Goal: Task Accomplishment & Management: Manage account settings

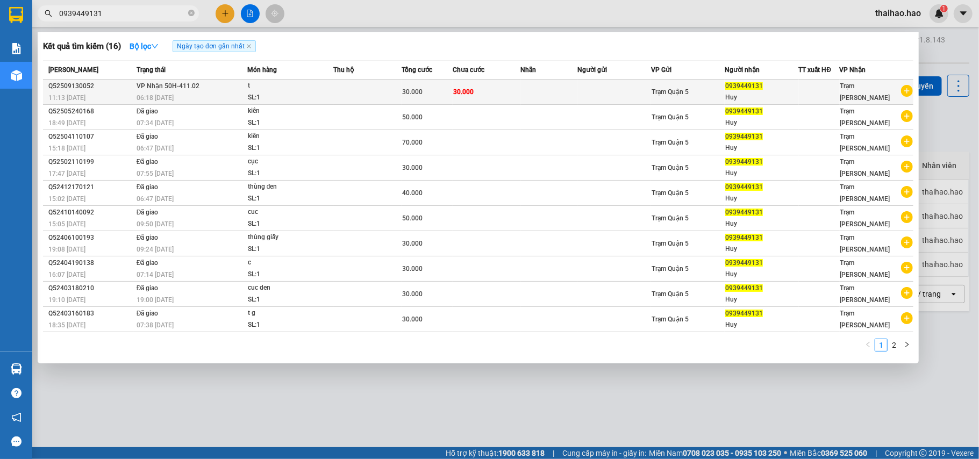
type input "0939449131"
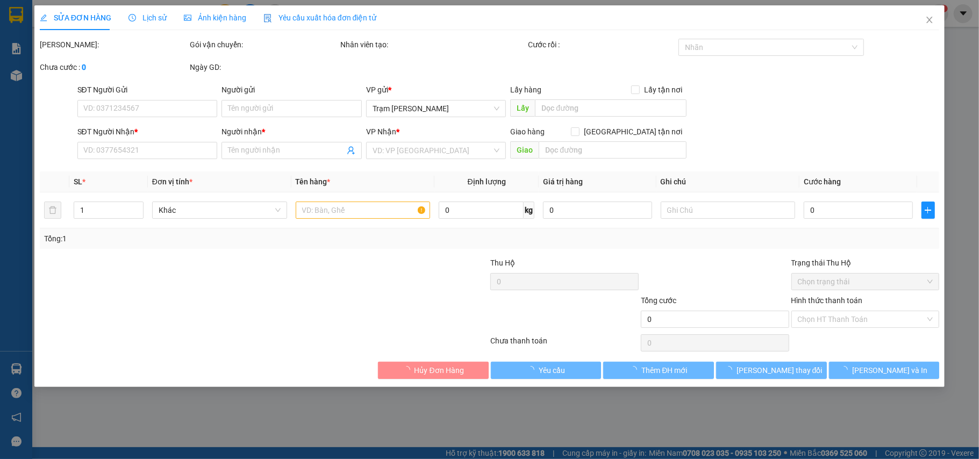
click at [196, 13] on span "Ảnh kiện hàng" at bounding box center [215, 17] width 62 height 9
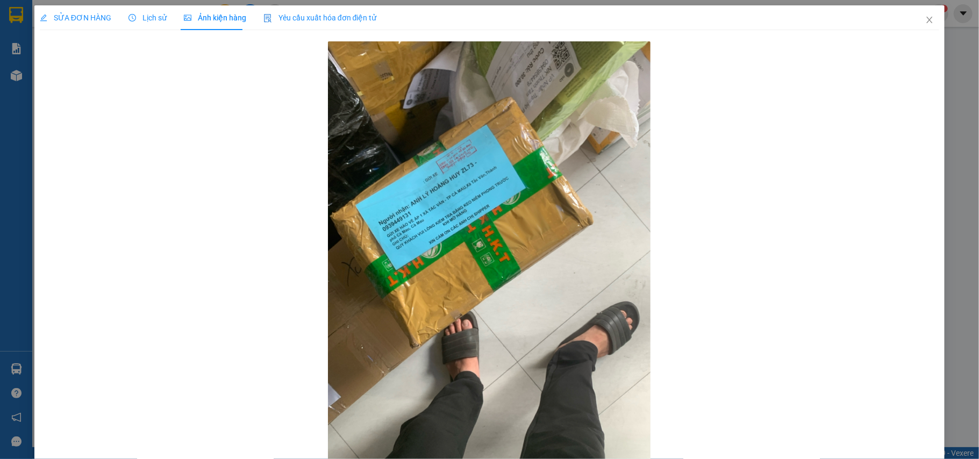
click at [90, 6] on div "SỬA ĐƠN HÀNG" at bounding box center [76, 17] width 72 height 25
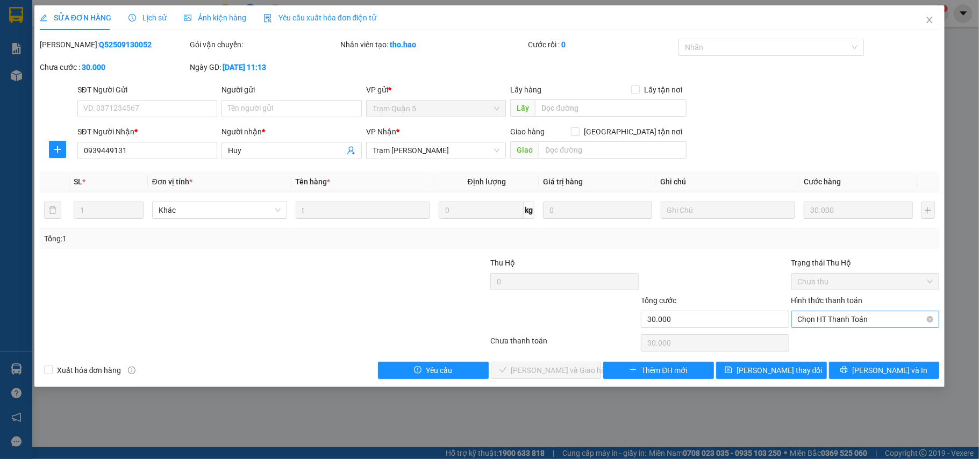
drag, startPoint x: 834, startPoint y: 321, endPoint x: 830, endPoint y: 325, distance: 5.7
click at [833, 322] on span "Chọn HT Thanh Toán" at bounding box center [865, 319] width 135 height 16
drag, startPoint x: 824, startPoint y: 332, endPoint x: 730, endPoint y: 355, distance: 97.4
click at [824, 333] on div "Total Paid Fee 0 Total UnPaid Fee 30.000 Cash Collection Total Fee Mã ĐH: Q5250…" at bounding box center [490, 209] width 900 height 340
click at [871, 319] on span "Chọn HT Thanh Toán" at bounding box center [865, 319] width 135 height 16
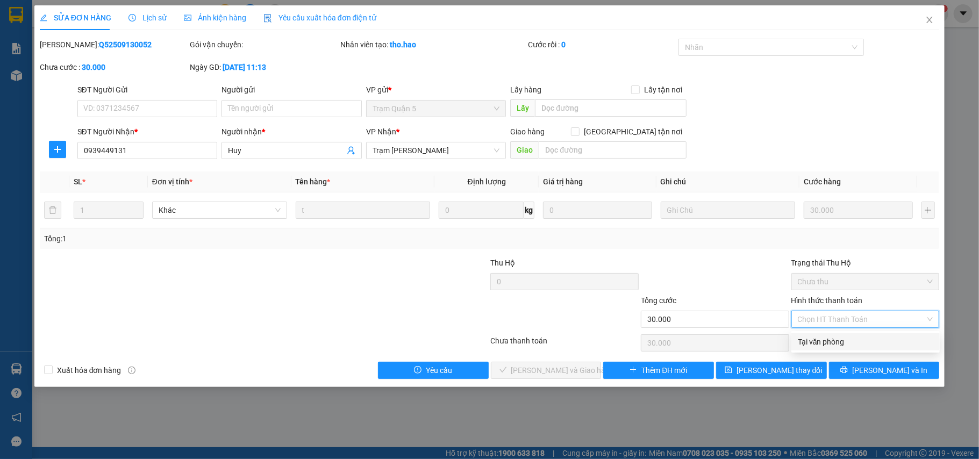
click at [851, 330] on div "Hình thức thanh toán Chọn HT Thanh Toán" at bounding box center [865, 314] width 148 height 38
click at [844, 322] on span "Chọn HT Thanh Toán" at bounding box center [865, 319] width 135 height 16
drag, startPoint x: 839, startPoint y: 339, endPoint x: 846, endPoint y: 311, distance: 29.0
click at [837, 337] on div "Tại văn phòng" at bounding box center [865, 342] width 135 height 12
type input "0"
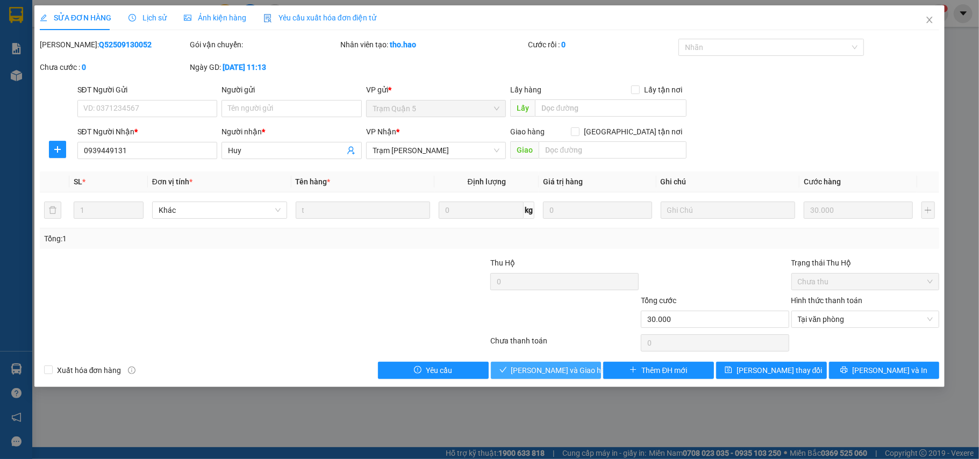
click at [570, 371] on span "Lưu và Giao hàng" at bounding box center [562, 371] width 103 height 12
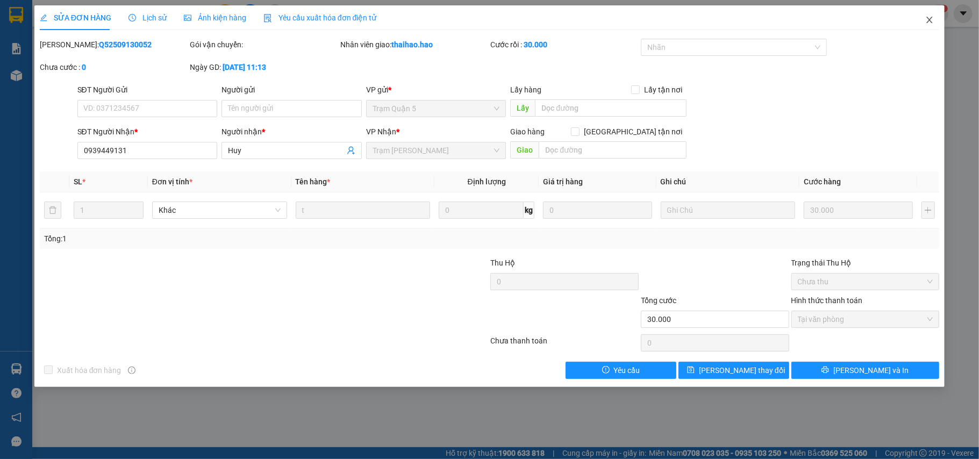
click at [926, 24] on span "Close" at bounding box center [930, 20] width 30 height 30
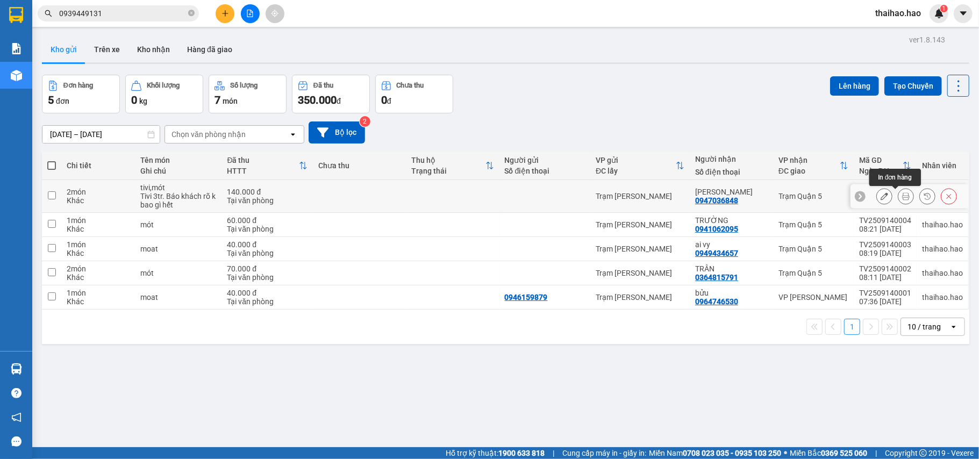
click at [902, 196] on icon at bounding box center [906, 196] width 8 height 8
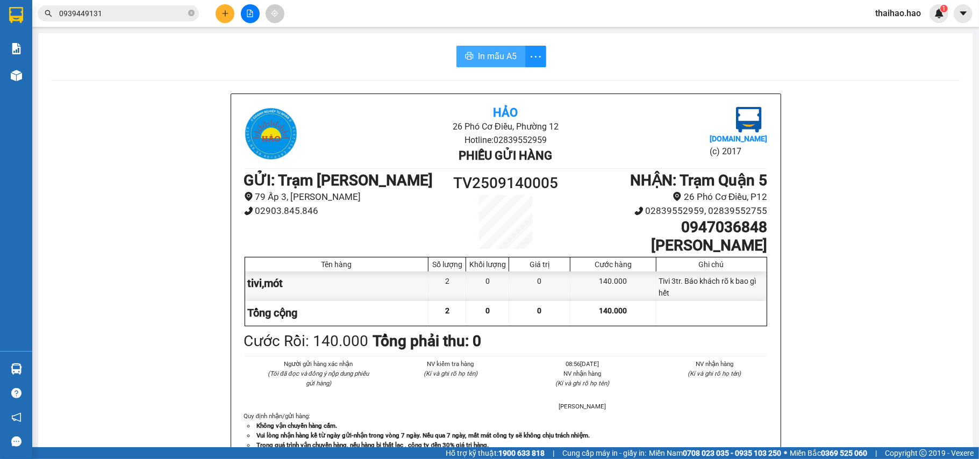
click at [472, 56] on button "In mẫu A5" at bounding box center [490, 57] width 69 height 22
click at [466, 58] on icon "printer" at bounding box center [470, 56] width 8 height 8
click at [188, 13] on icon "close-circle" at bounding box center [191, 13] width 6 height 6
click at [160, 12] on input "text" at bounding box center [122, 14] width 127 height 12
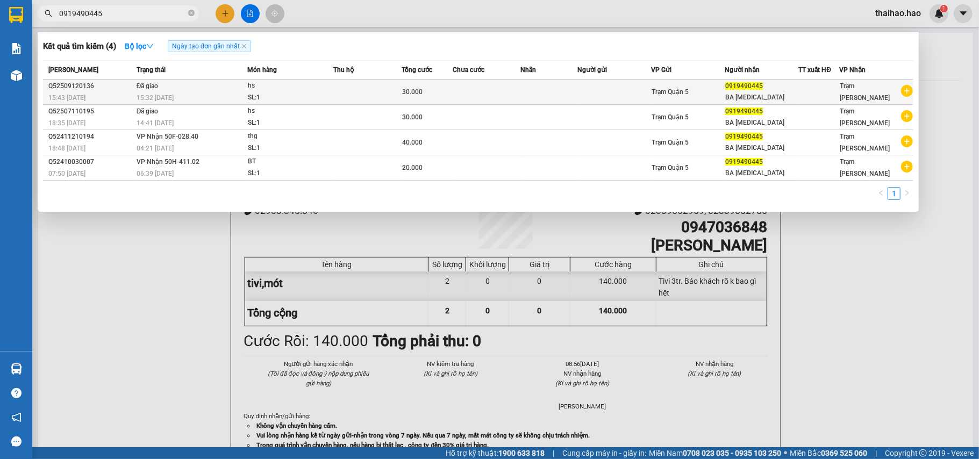
type input "0919490445"
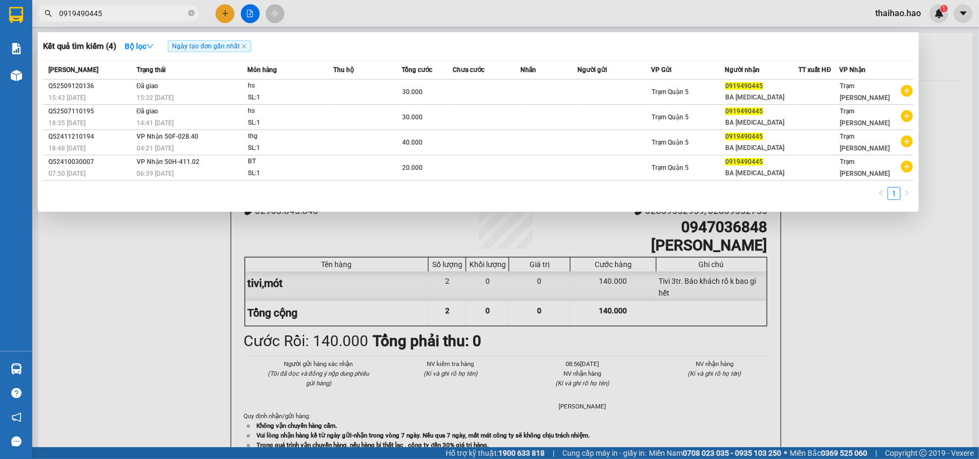
click at [310, 86] on div "hs" at bounding box center [288, 86] width 81 height 12
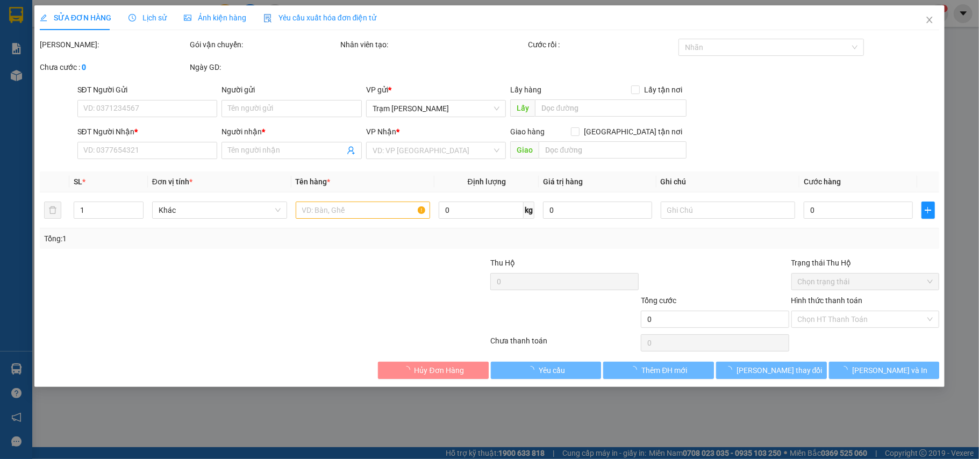
click at [213, 22] on span "Ảnh kiện hàng" at bounding box center [215, 17] width 62 height 9
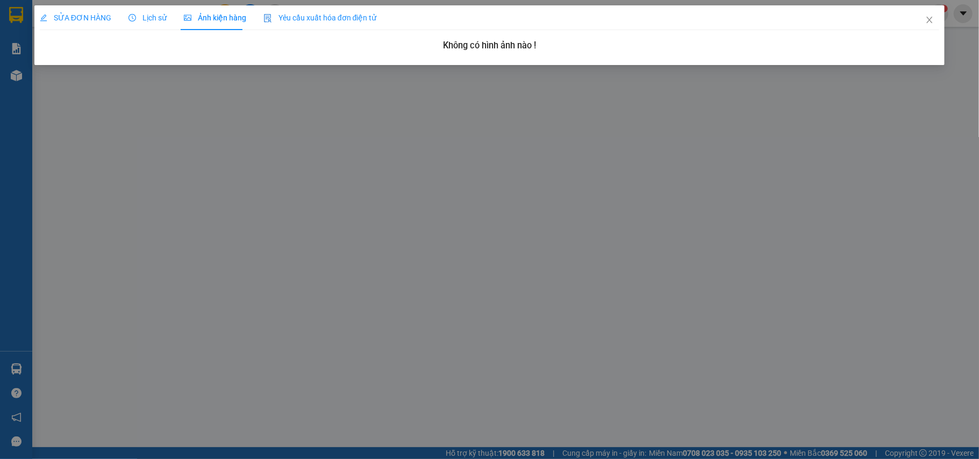
click at [130, 25] on div "Lịch sử" at bounding box center [148, 17] width 38 height 25
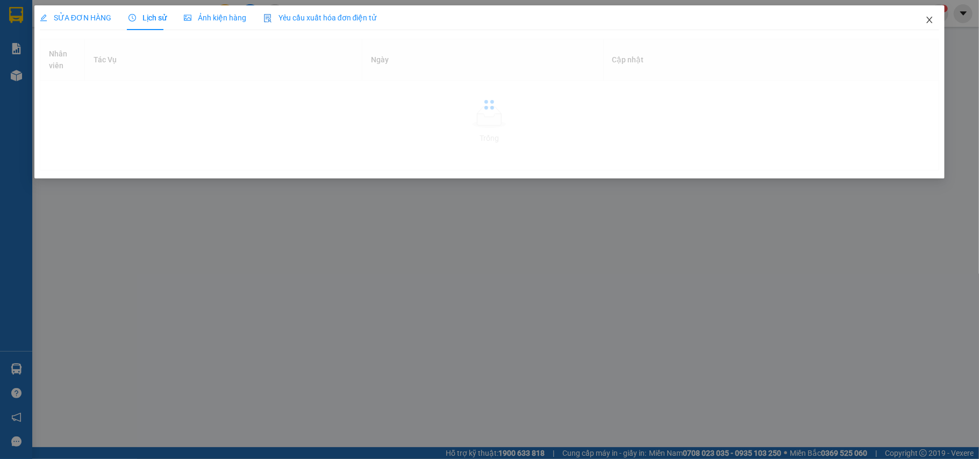
click at [930, 24] on body "Kết quả tìm kiếm ( 4 ) Bộ lọc Ngày tạo đơn gần nhất Mã ĐH Trạng thái Món hàng T…" at bounding box center [489, 229] width 979 height 459
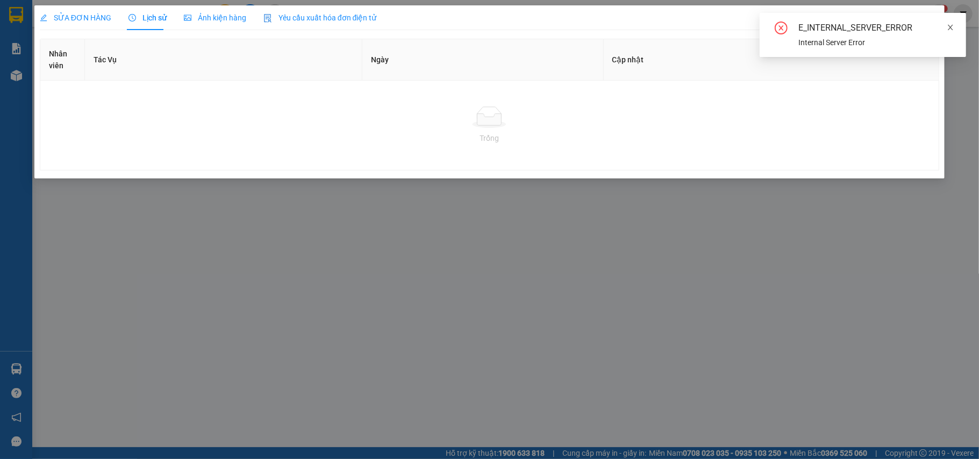
click at [947, 24] on icon "close" at bounding box center [951, 28] width 8 height 8
click at [925, 24] on icon "close" at bounding box center [929, 20] width 9 height 9
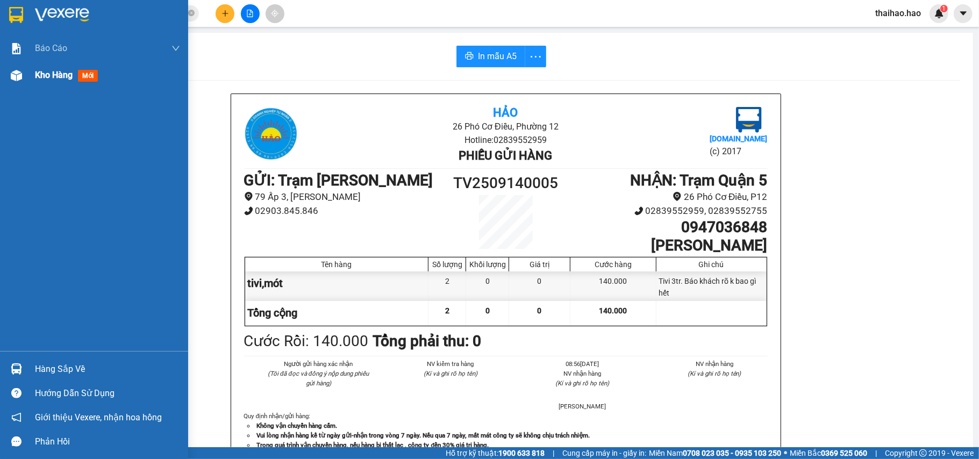
click at [6, 71] on div "Kho hàng mới" at bounding box center [94, 75] width 188 height 27
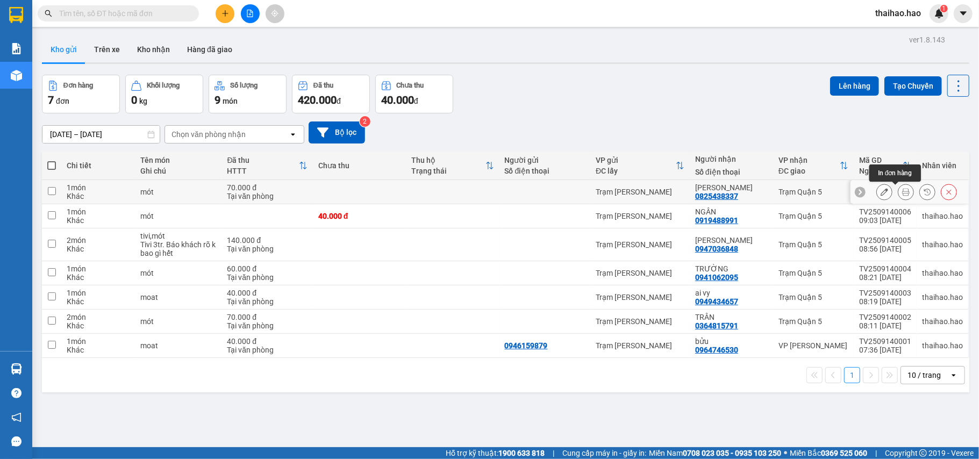
click at [898, 194] on button at bounding box center [905, 192] width 15 height 19
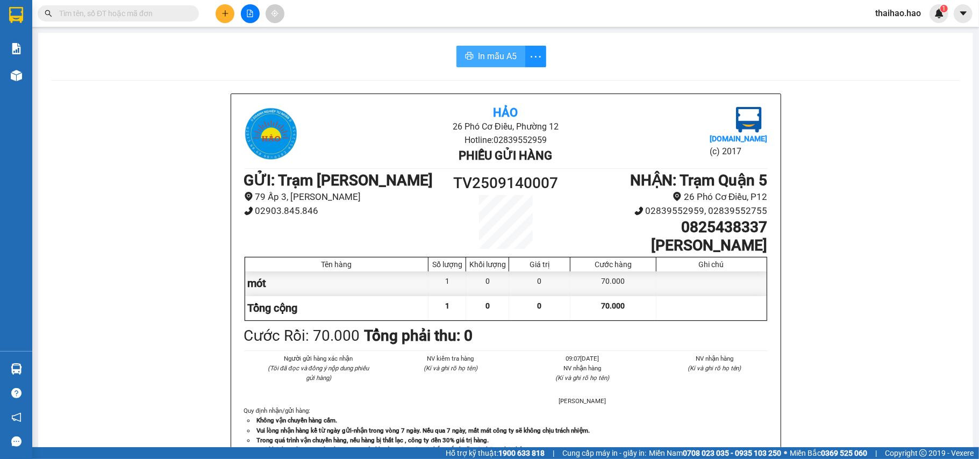
click at [499, 58] on span "In mẫu A5" at bounding box center [497, 55] width 39 height 13
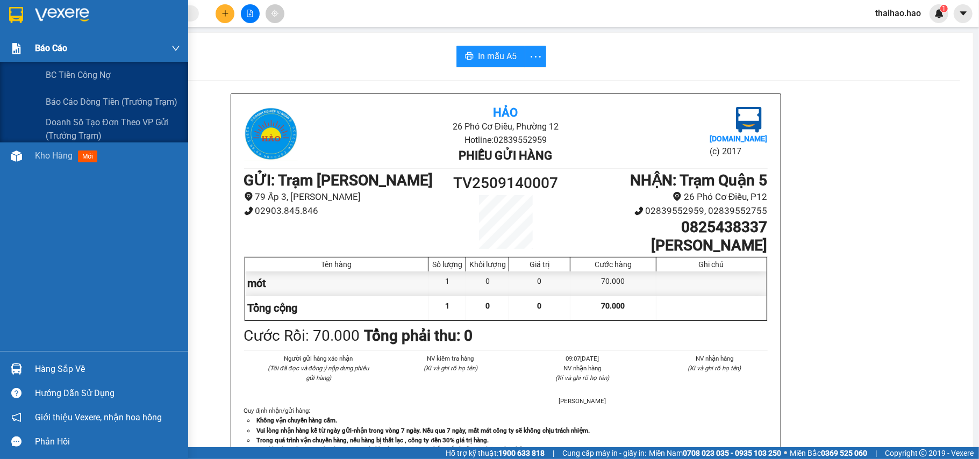
click at [33, 57] on div "Báo cáo" at bounding box center [94, 48] width 188 height 27
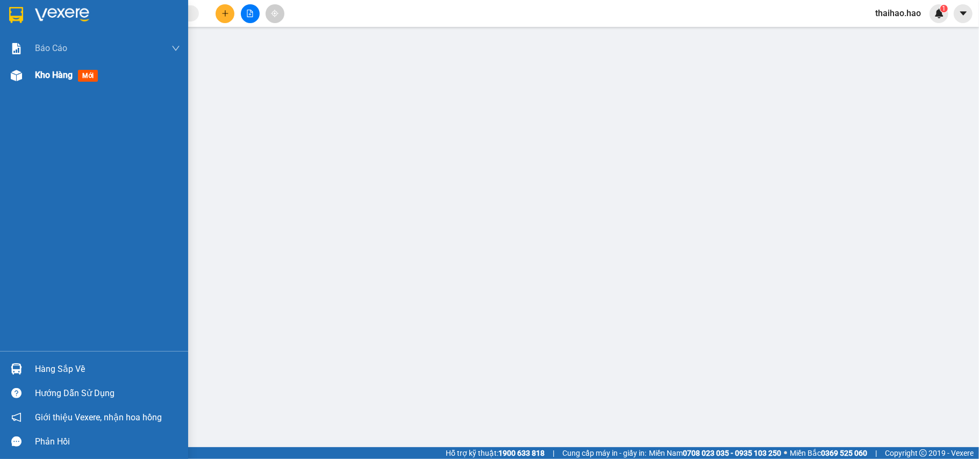
click at [39, 79] on span "Kho hàng" at bounding box center [54, 75] width 38 height 10
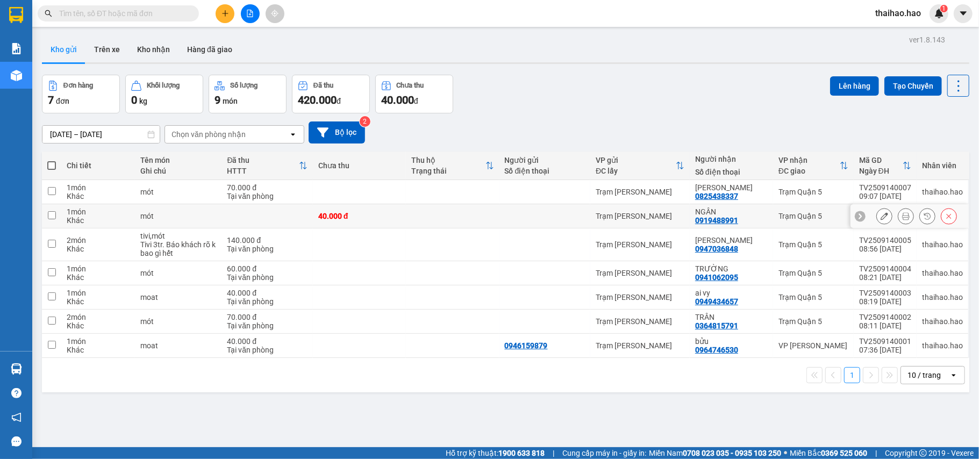
click at [902, 220] on icon at bounding box center [906, 216] width 8 height 8
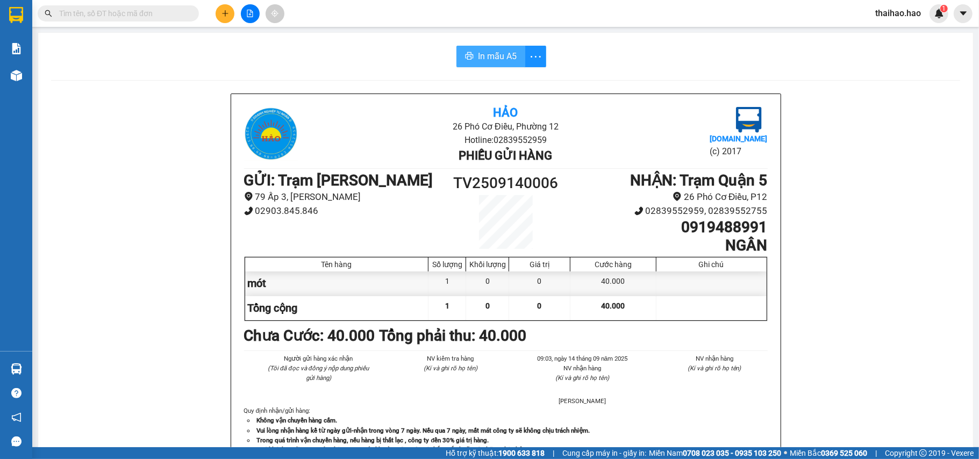
click at [472, 49] on button "In mẫu A5" at bounding box center [490, 57] width 69 height 22
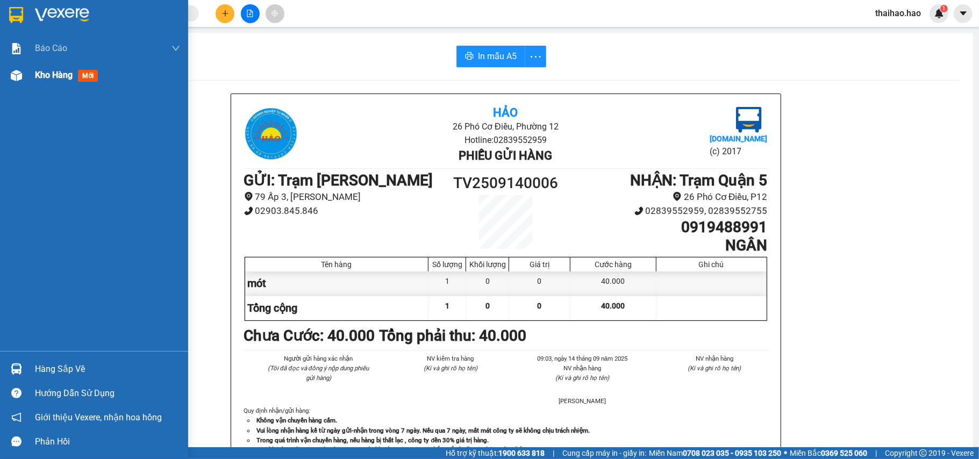
click at [26, 73] on div "Kho hàng mới" at bounding box center [94, 75] width 188 height 27
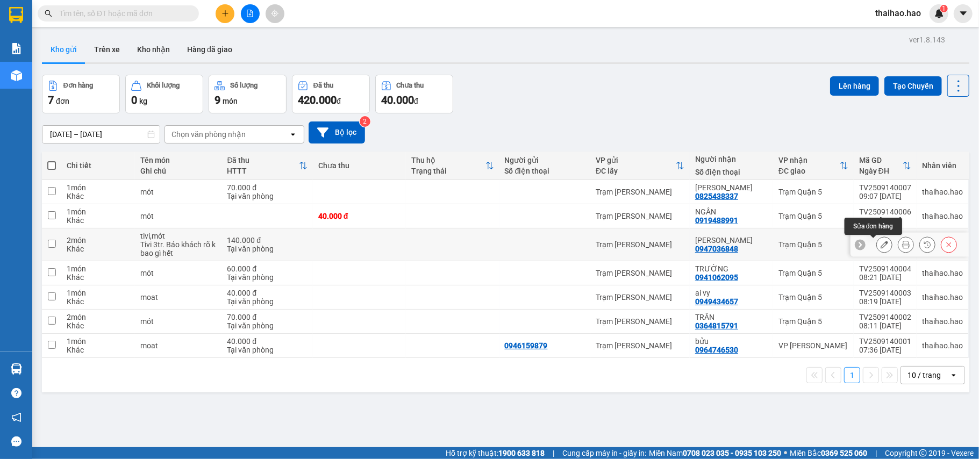
click at [881, 247] on icon at bounding box center [885, 245] width 8 height 8
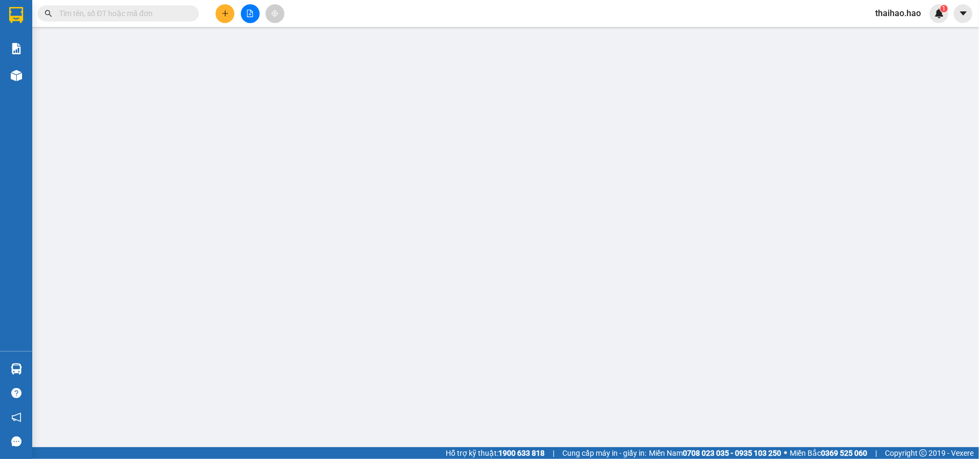
type input "0947036848"
type input "[PERSON_NAME]"
type input "140.000"
type input "0"
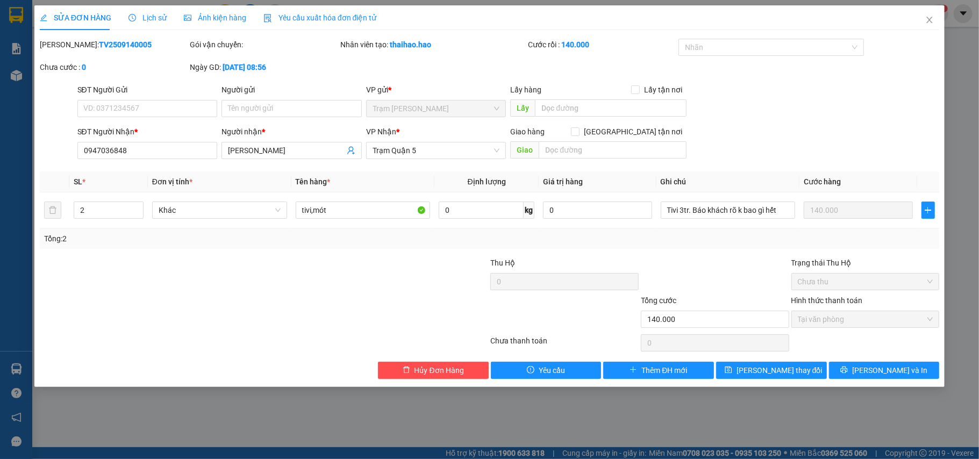
click at [135, 11] on div "Lịch sử" at bounding box center [148, 17] width 38 height 25
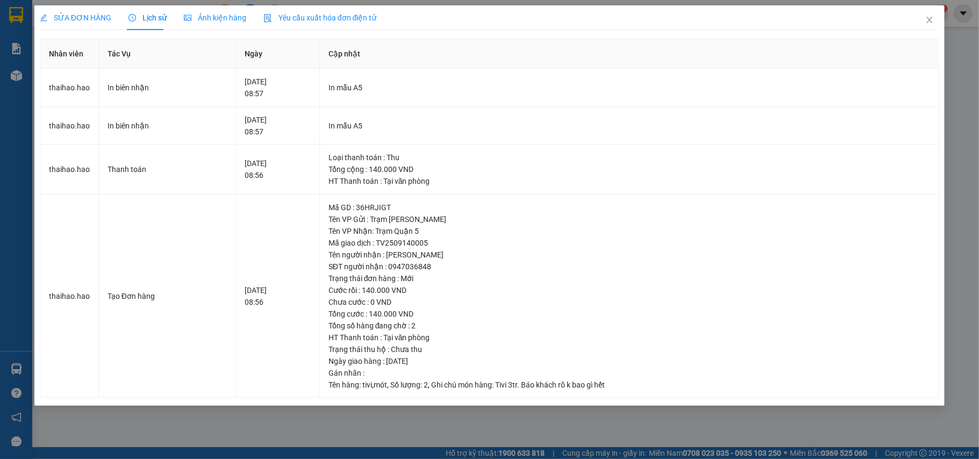
click at [198, 16] on span "Ảnh kiện hàng" at bounding box center [215, 17] width 62 height 9
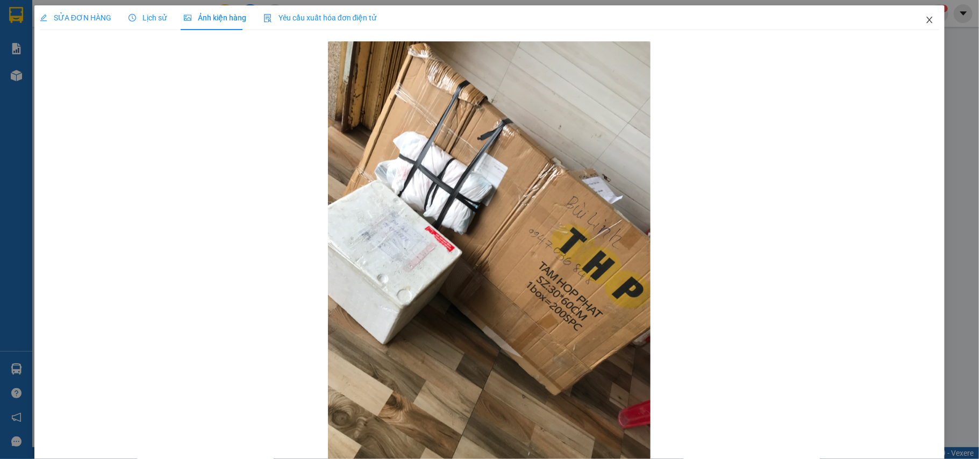
click at [925, 19] on icon "close" at bounding box center [929, 20] width 9 height 9
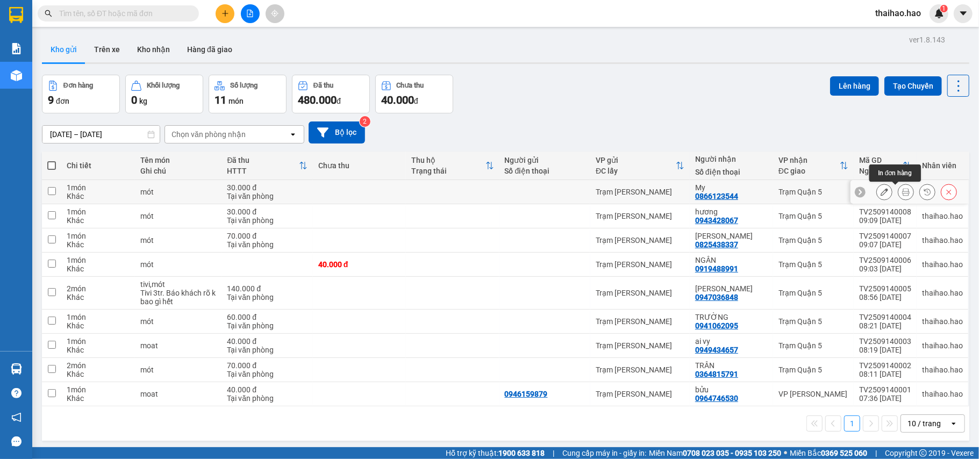
click at [898, 188] on button at bounding box center [905, 192] width 15 height 19
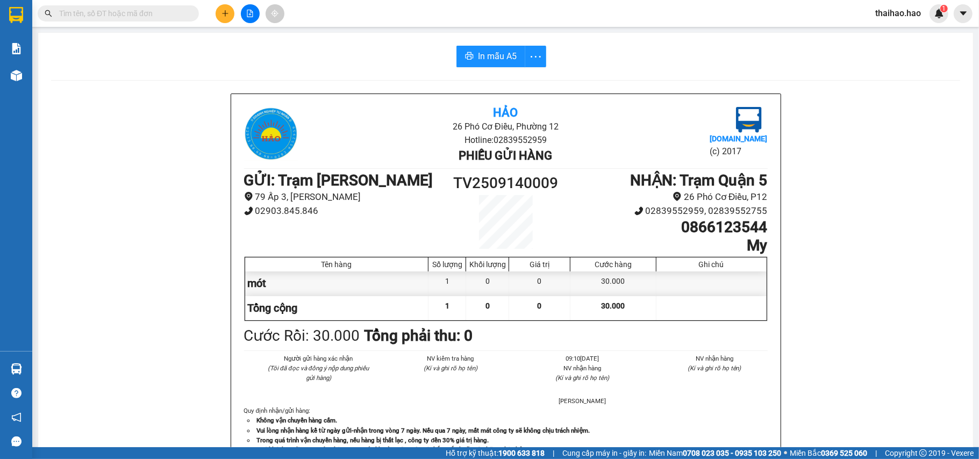
click at [494, 45] on div "In mẫu A5 Hảo 26 Phó Cơ Điều, Phường 12 Hotline: 02839552959 Phiếu gửi hàng Vex…" at bounding box center [505, 448] width 935 height 830
click at [494, 60] on span "In mẫu A5" at bounding box center [497, 55] width 39 height 13
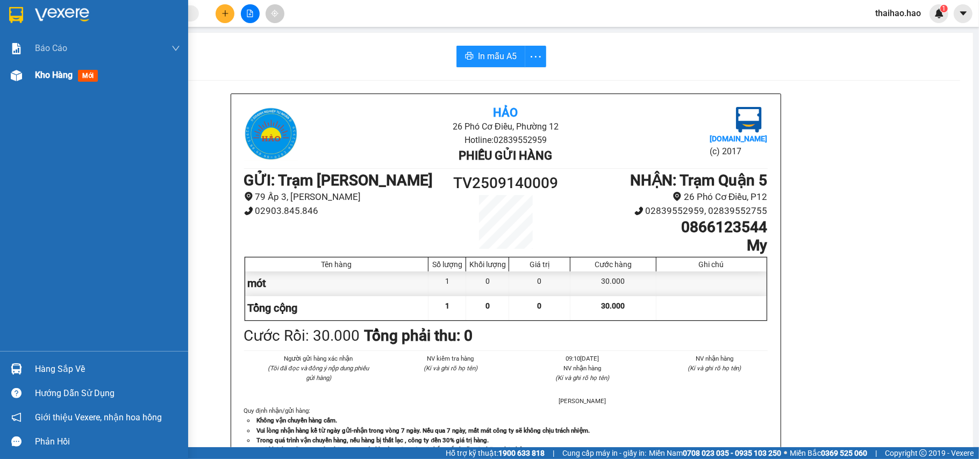
click at [46, 70] on span "Kho hàng" at bounding box center [54, 75] width 38 height 10
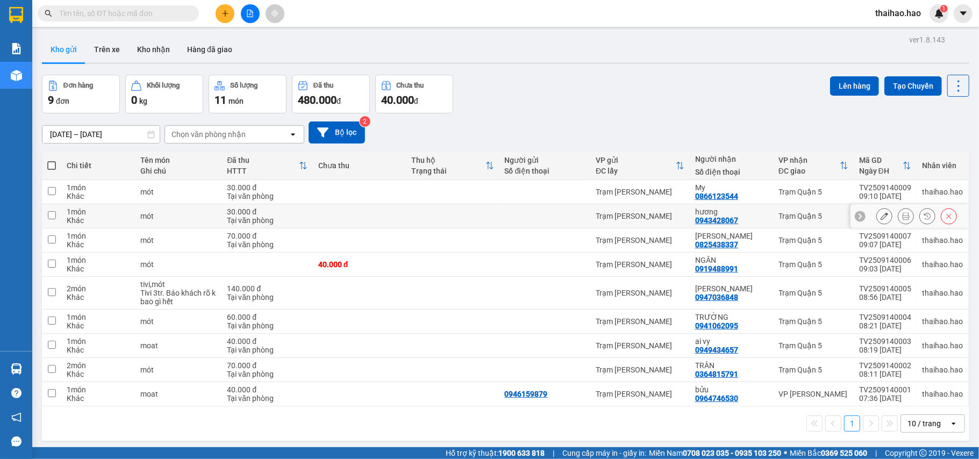
click at [879, 213] on button at bounding box center [884, 216] width 15 height 19
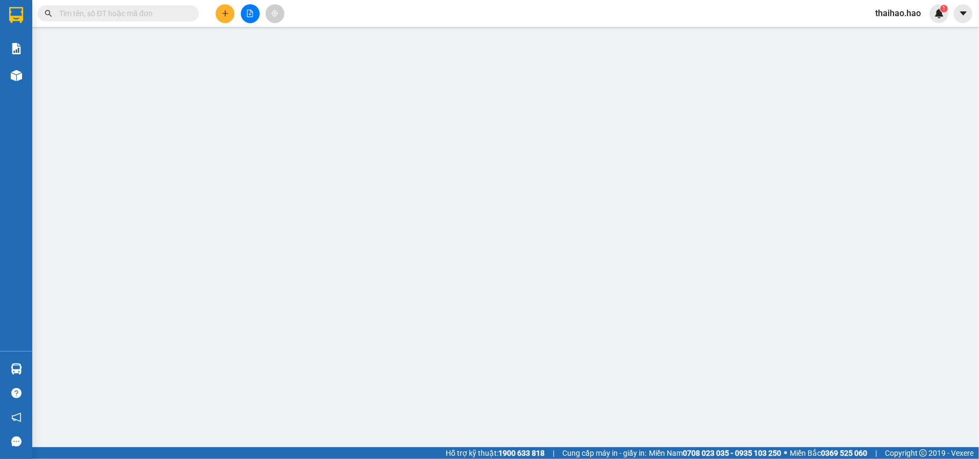
type input "0943428067"
type input "hương"
type input "30.000"
type input "0"
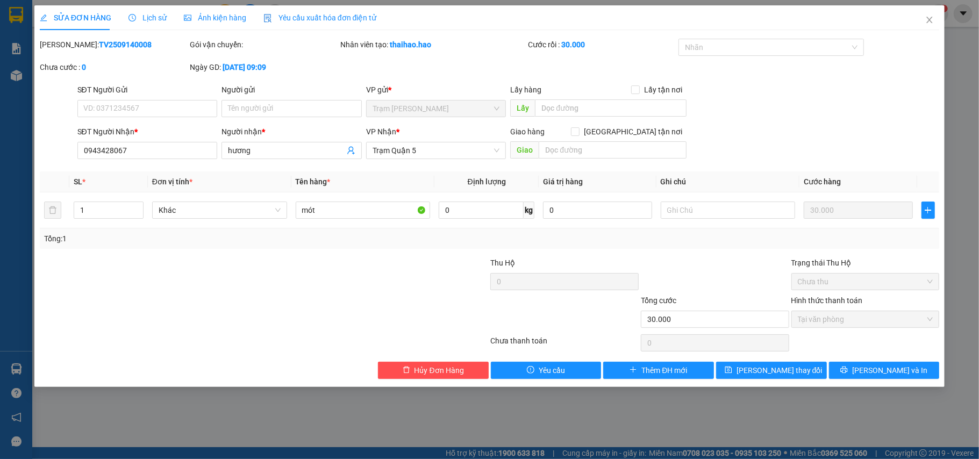
click at [170, 11] on div "SỬA ĐƠN HÀNG Lịch sử Ảnh kiện hàng Yêu cầu xuất hóa đơn điện tử" at bounding box center [208, 17] width 337 height 25
click at [160, 16] on span "Lịch sử" at bounding box center [148, 17] width 38 height 9
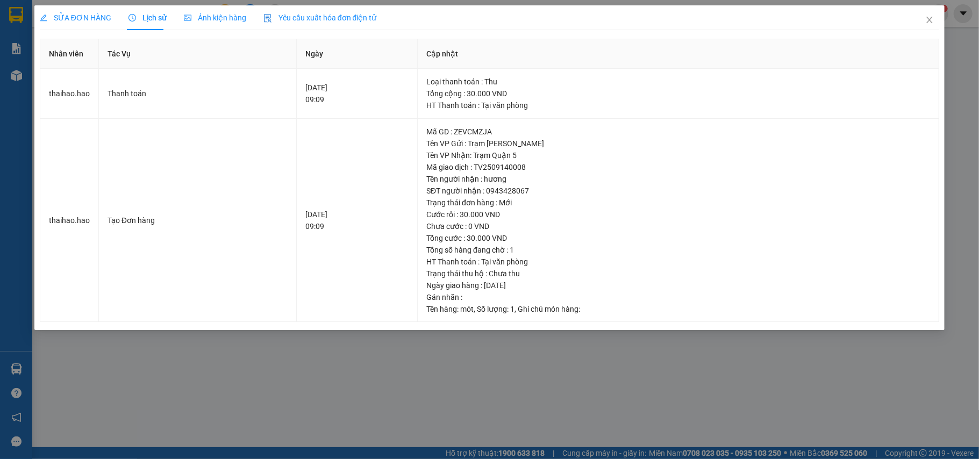
click at [216, 15] on span "Ảnh kiện hàng" at bounding box center [215, 17] width 62 height 9
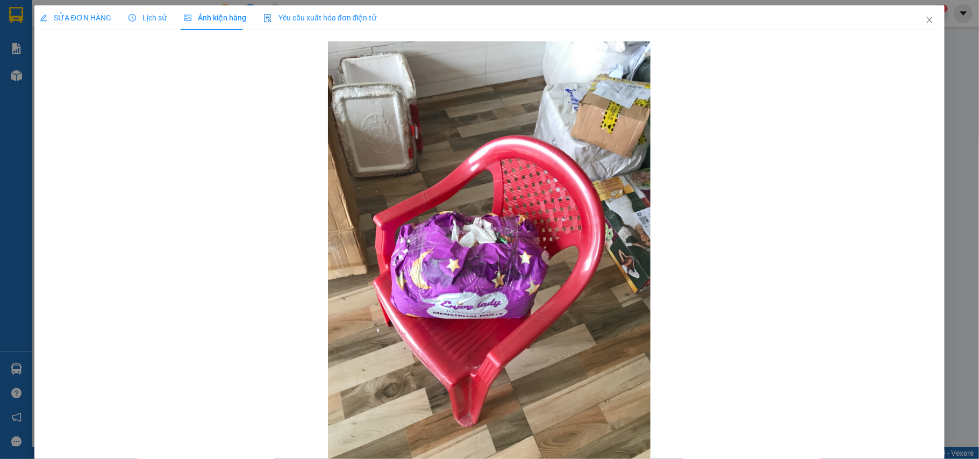
click at [87, 22] on span "SỬA ĐƠN HÀNG" at bounding box center [76, 17] width 72 height 9
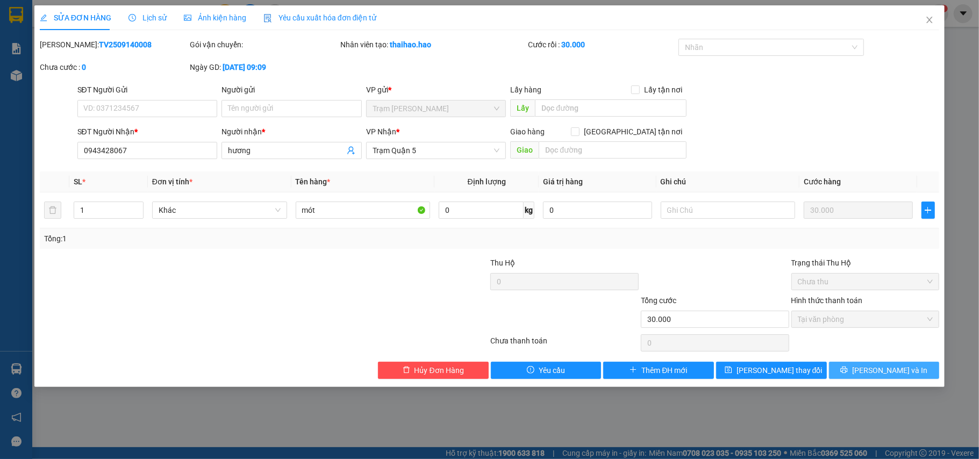
click at [832, 368] on button "[PERSON_NAME] và In" at bounding box center [884, 370] width 111 height 17
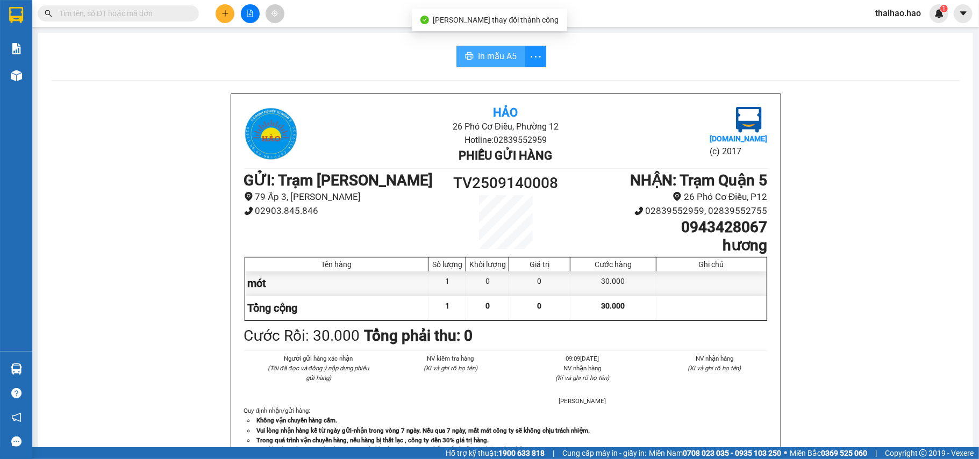
click at [466, 57] on icon "printer" at bounding box center [470, 56] width 8 height 8
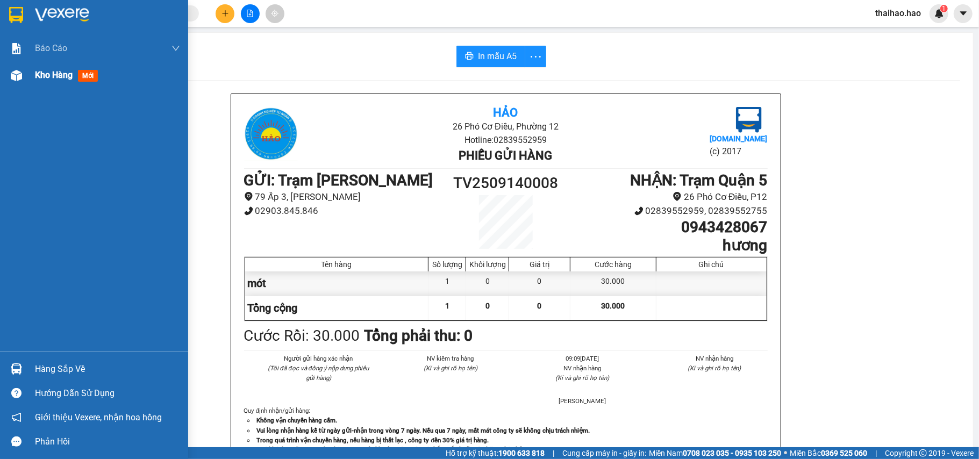
click at [19, 69] on div at bounding box center [16, 75] width 19 height 19
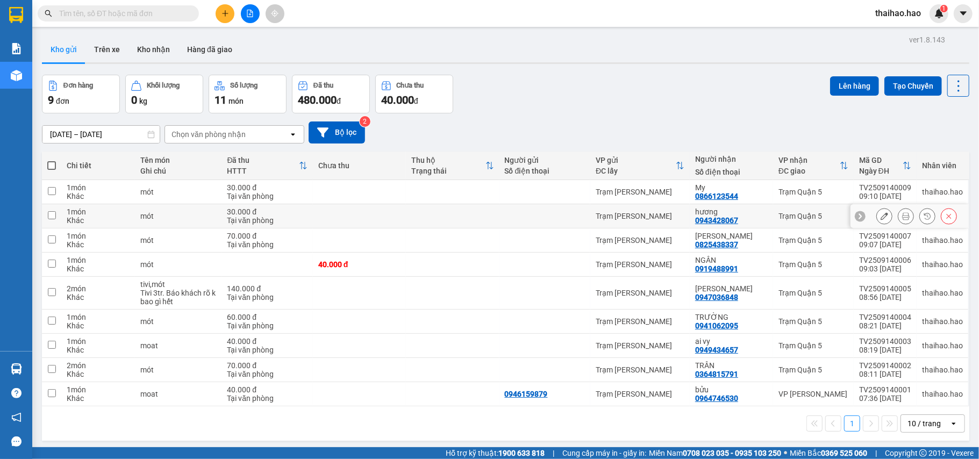
click at [881, 218] on icon at bounding box center [885, 216] width 8 height 8
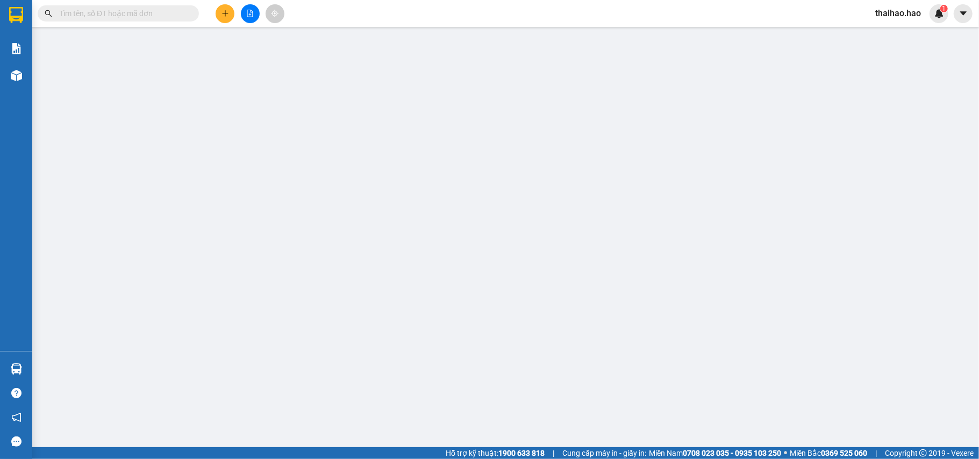
type input "0943428067"
type input "hương"
type input "30.000"
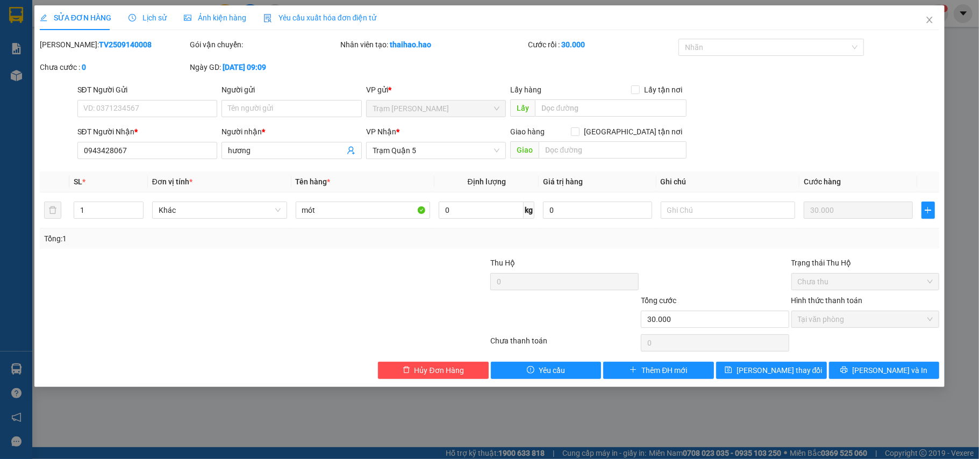
click at [192, 20] on span "Ảnh kiện hàng" at bounding box center [215, 17] width 62 height 9
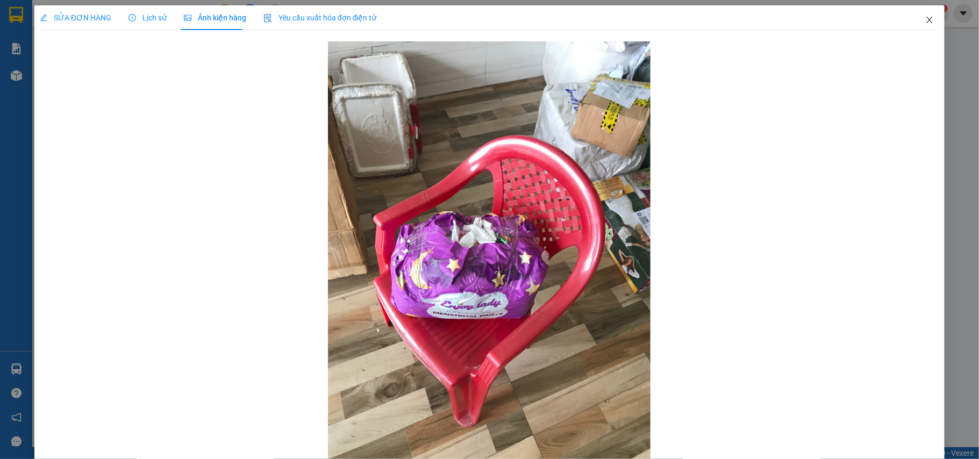
click at [927, 20] on span "Close" at bounding box center [930, 20] width 30 height 30
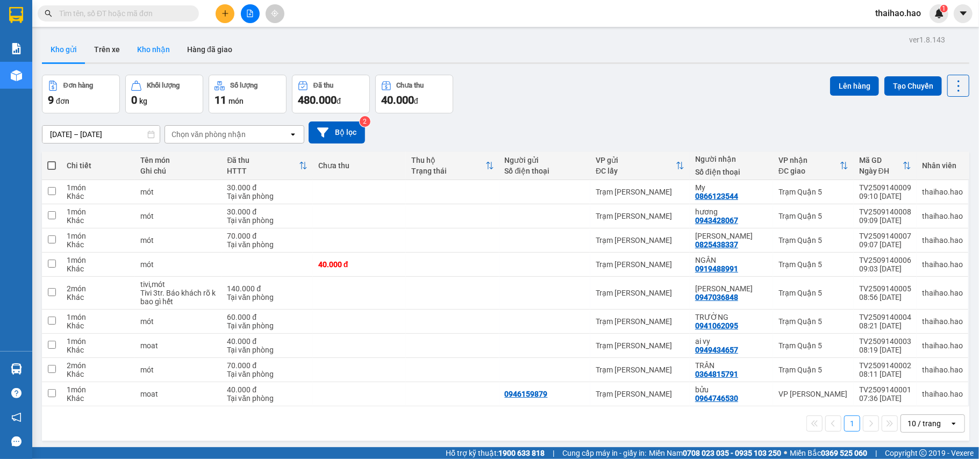
click at [161, 39] on button "Kho nhận" at bounding box center [154, 50] width 50 height 26
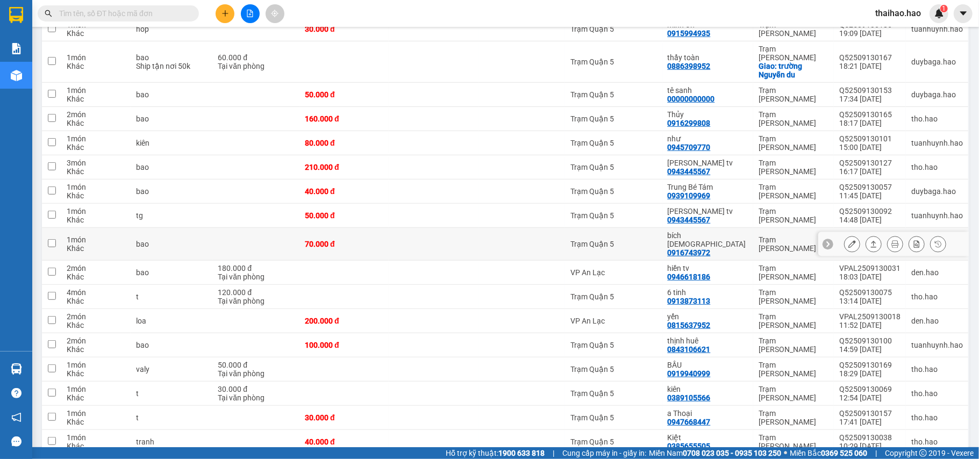
scroll to position [430, 0]
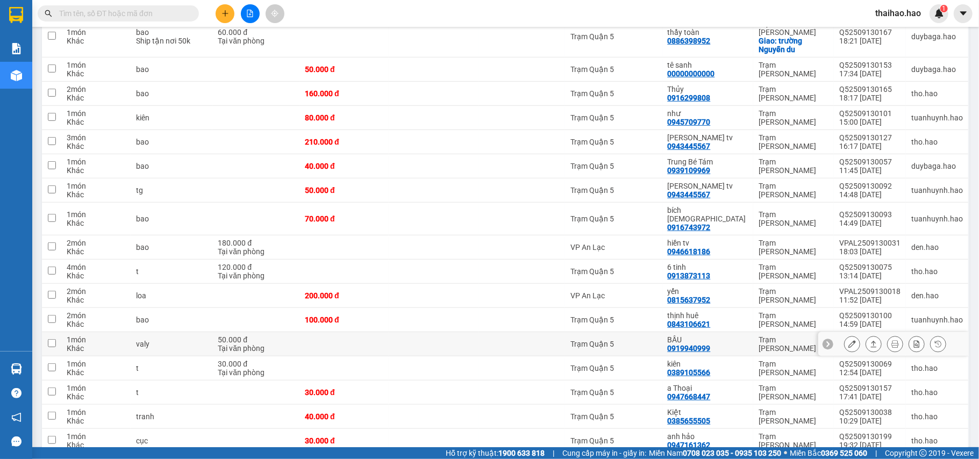
click at [848, 340] on icon at bounding box center [852, 344] width 8 height 8
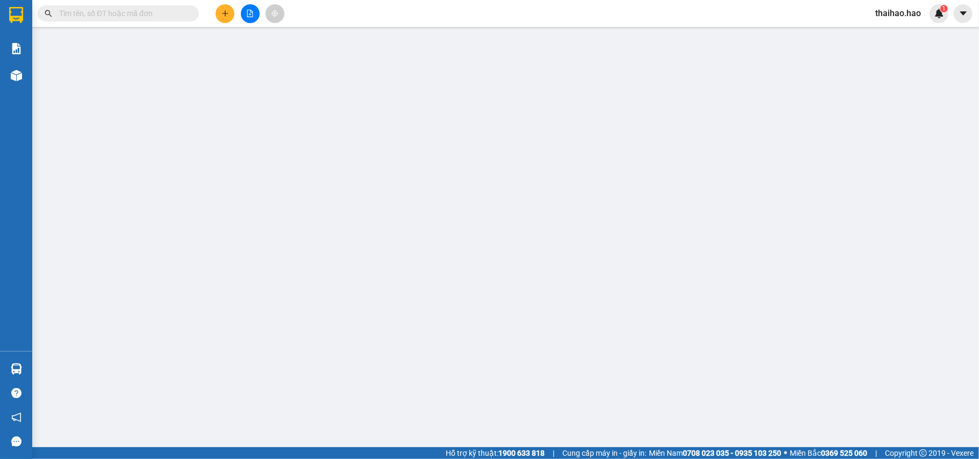
type input "0919940999"
type input "BẦU"
type input "50.000"
type input "0"
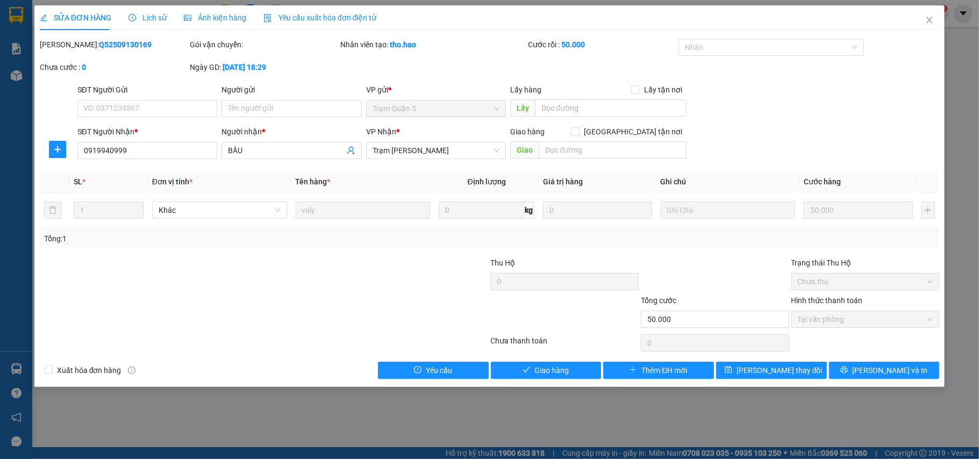
click at [190, 13] on span "Ảnh kiện hàng" at bounding box center [215, 17] width 62 height 9
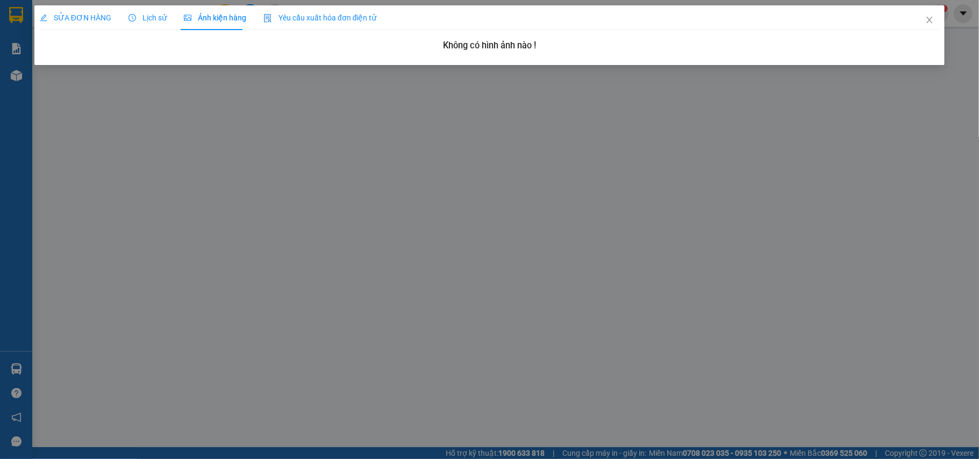
click at [89, 13] on span "SỬA ĐƠN HÀNG" at bounding box center [76, 17] width 72 height 9
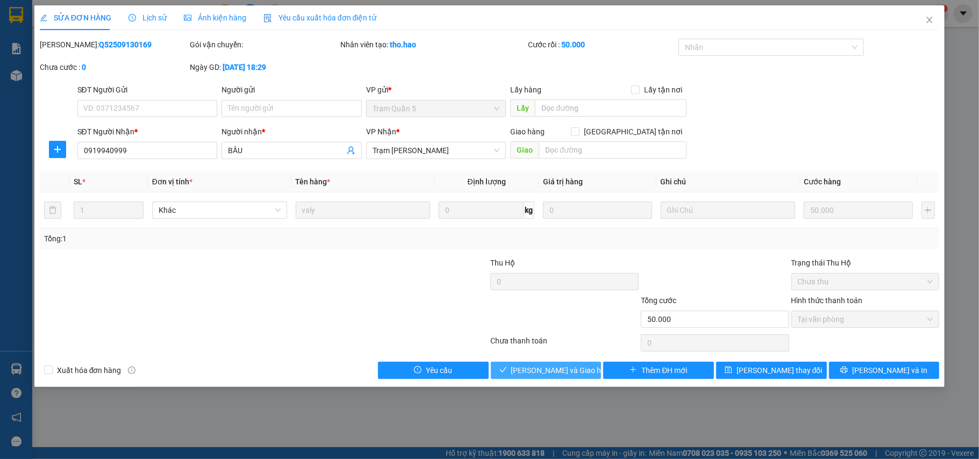
click at [577, 376] on span "Lưu và Giao hàng" at bounding box center [562, 371] width 103 height 12
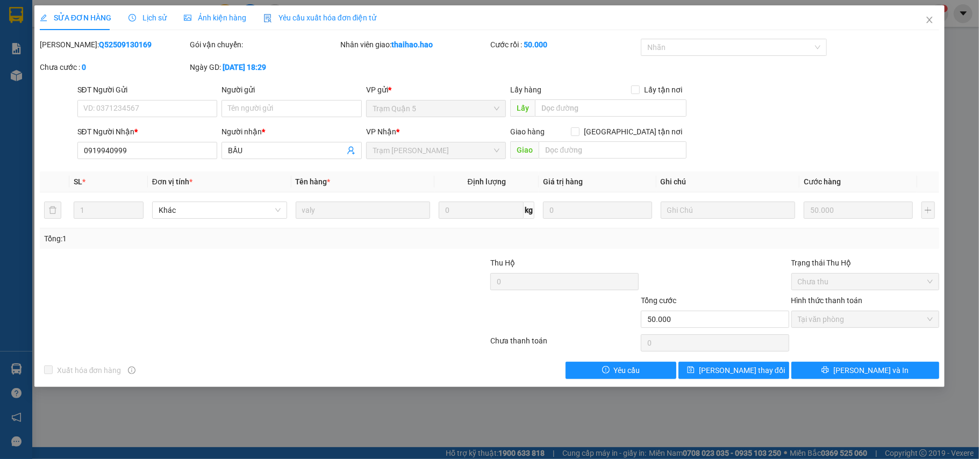
click at [139, 22] on span "Lịch sử" at bounding box center [148, 17] width 38 height 9
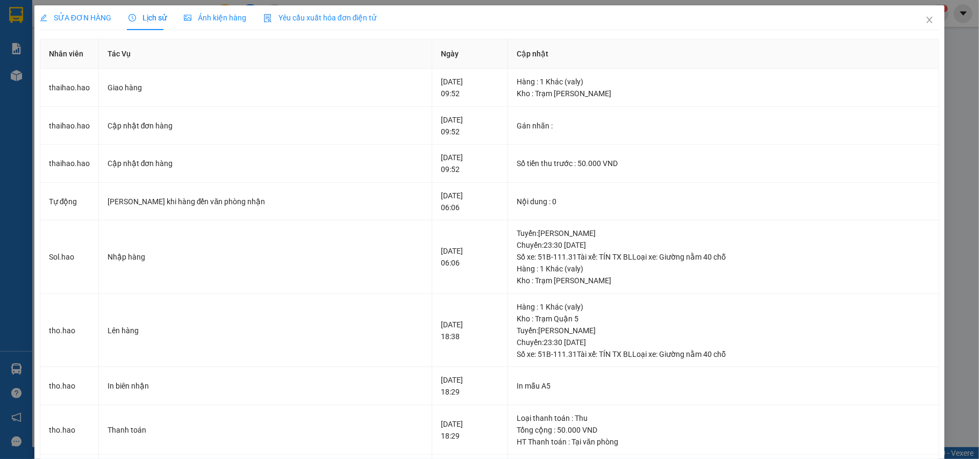
click at [218, 17] on span "Ảnh kiện hàng" at bounding box center [215, 17] width 62 height 9
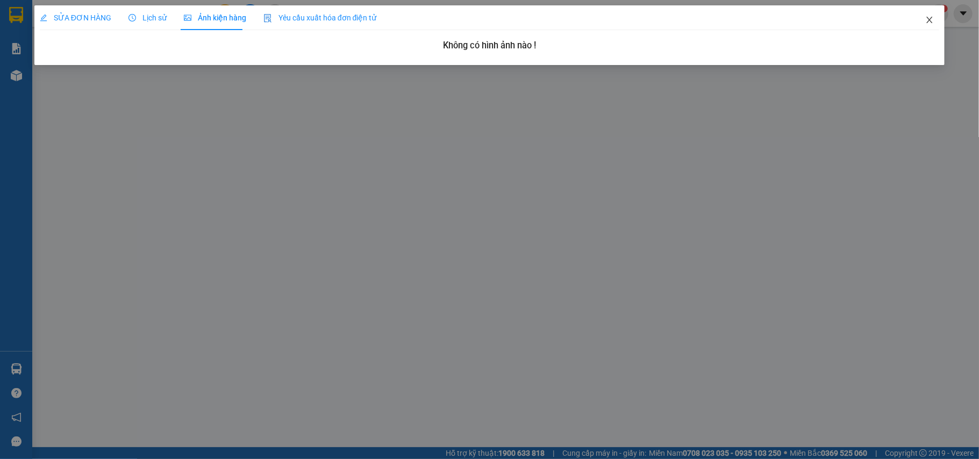
click at [929, 18] on icon "close" at bounding box center [929, 20] width 9 height 9
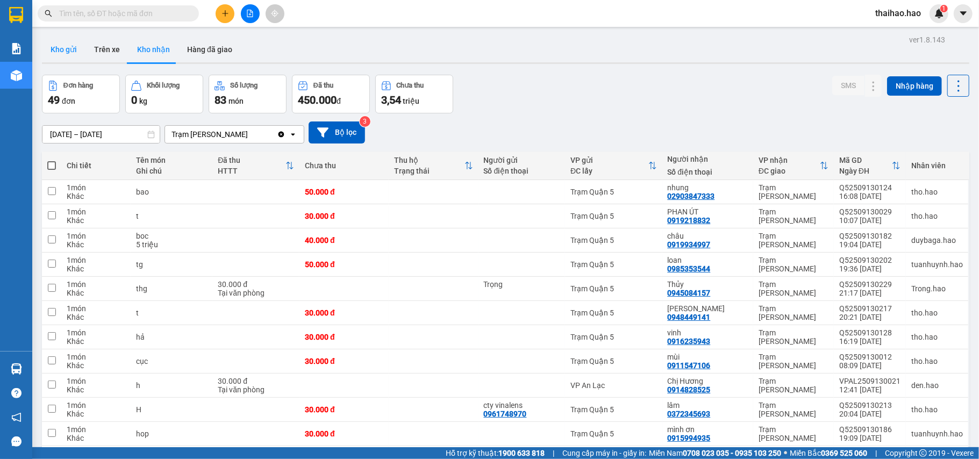
click at [71, 47] on button "Kho gửi" at bounding box center [64, 50] width 44 height 26
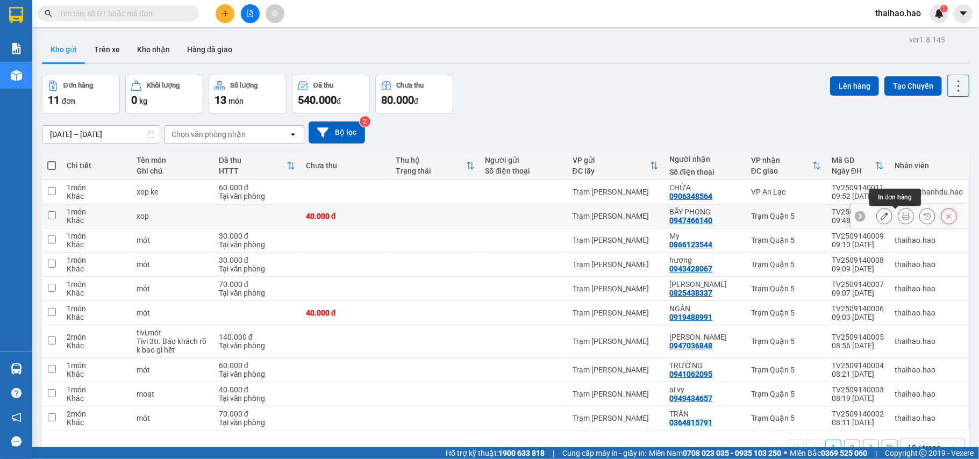
click at [902, 216] on icon at bounding box center [906, 216] width 8 height 8
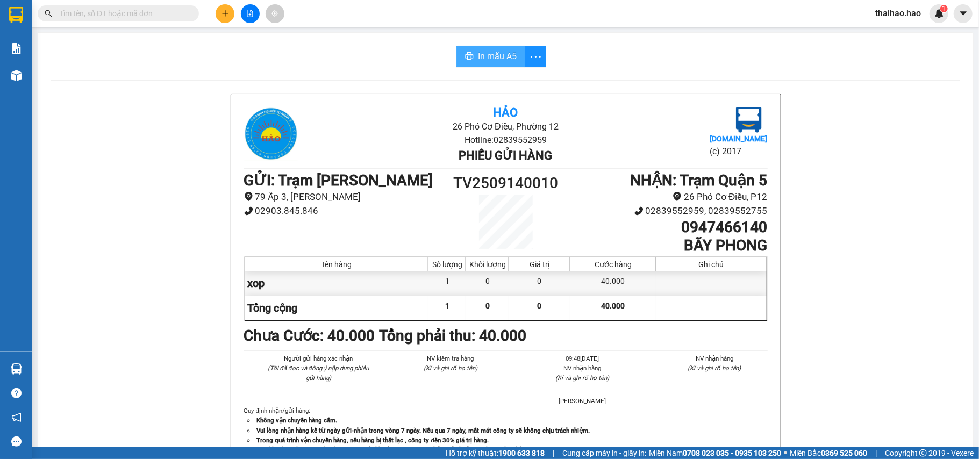
click at [491, 61] on span "In mẫu A5" at bounding box center [497, 55] width 39 height 13
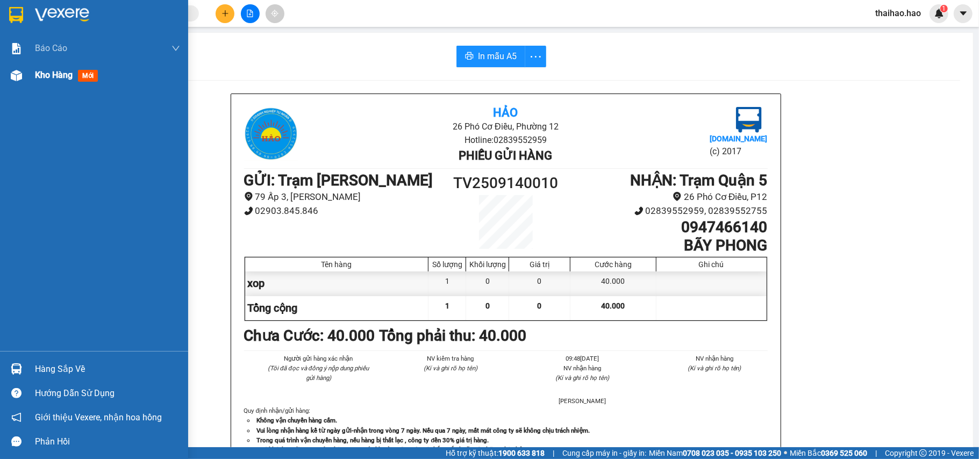
click at [39, 78] on span "Kho hàng" at bounding box center [54, 75] width 38 height 10
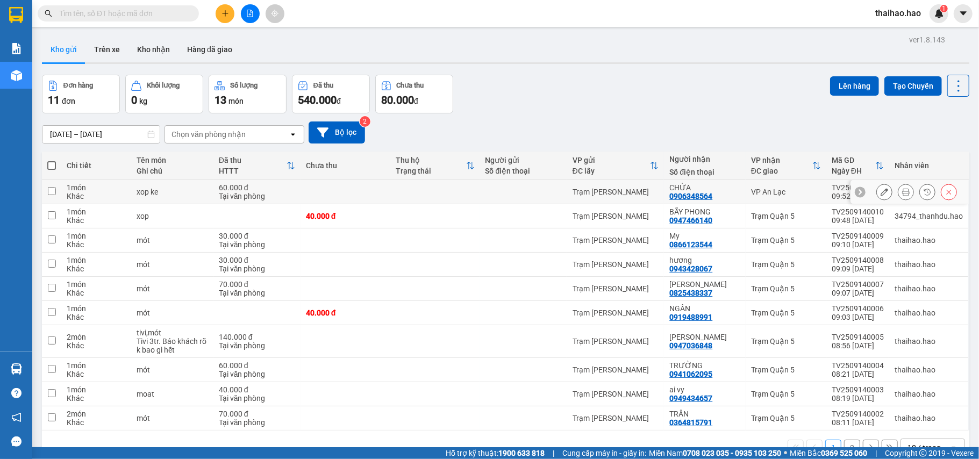
click at [898, 198] on button at bounding box center [905, 192] width 15 height 19
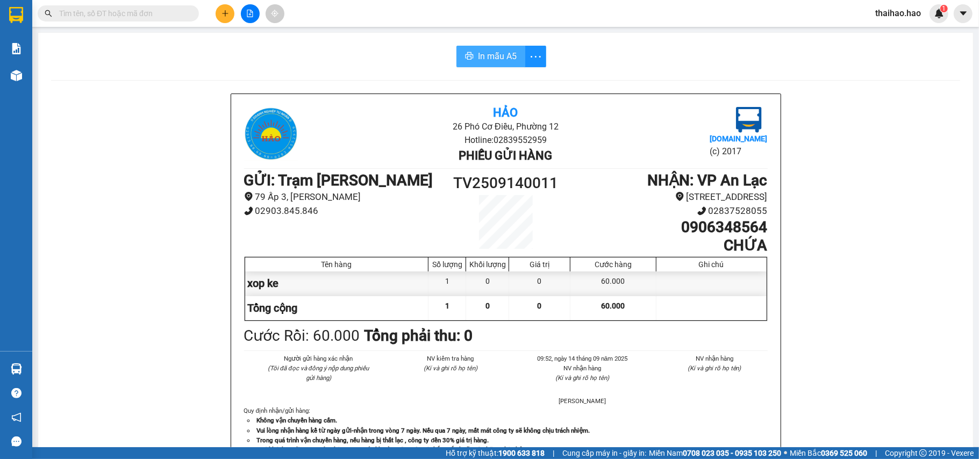
click at [480, 52] on span "In mẫu A5" at bounding box center [497, 55] width 39 height 13
